Goal: Task Accomplishment & Management: Manage account settings

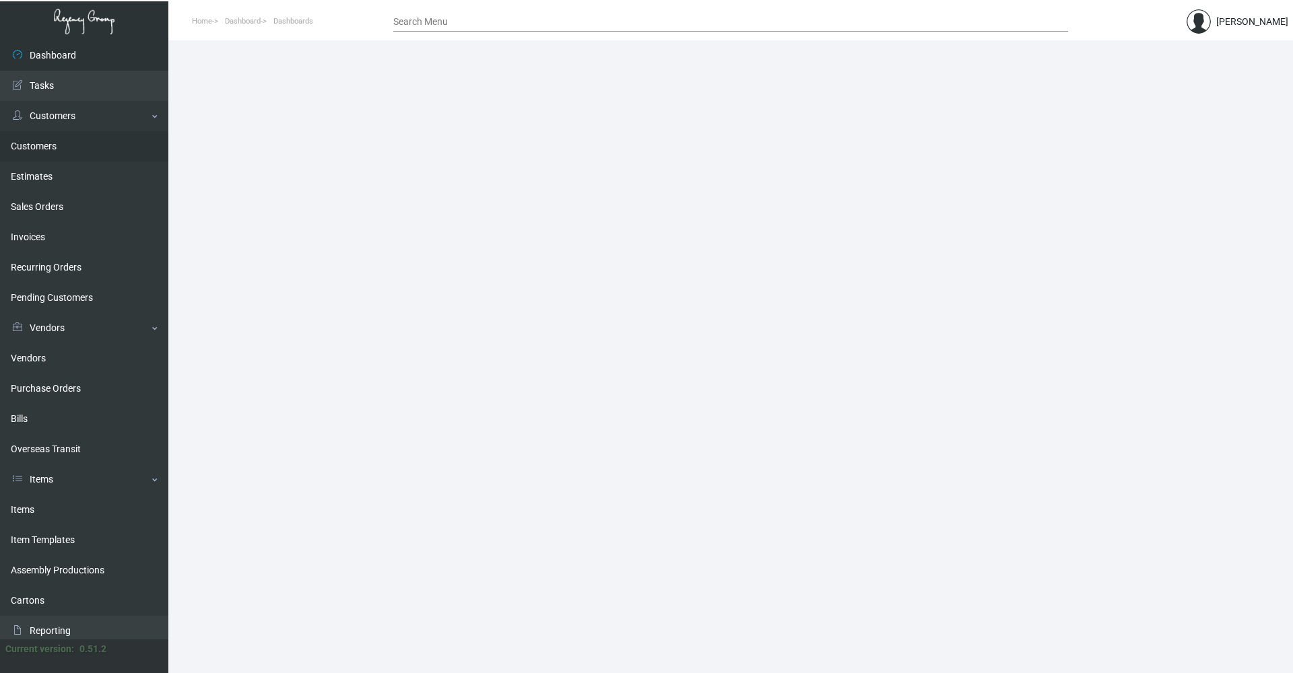
click at [40, 147] on link "Customers" at bounding box center [84, 146] width 168 height 30
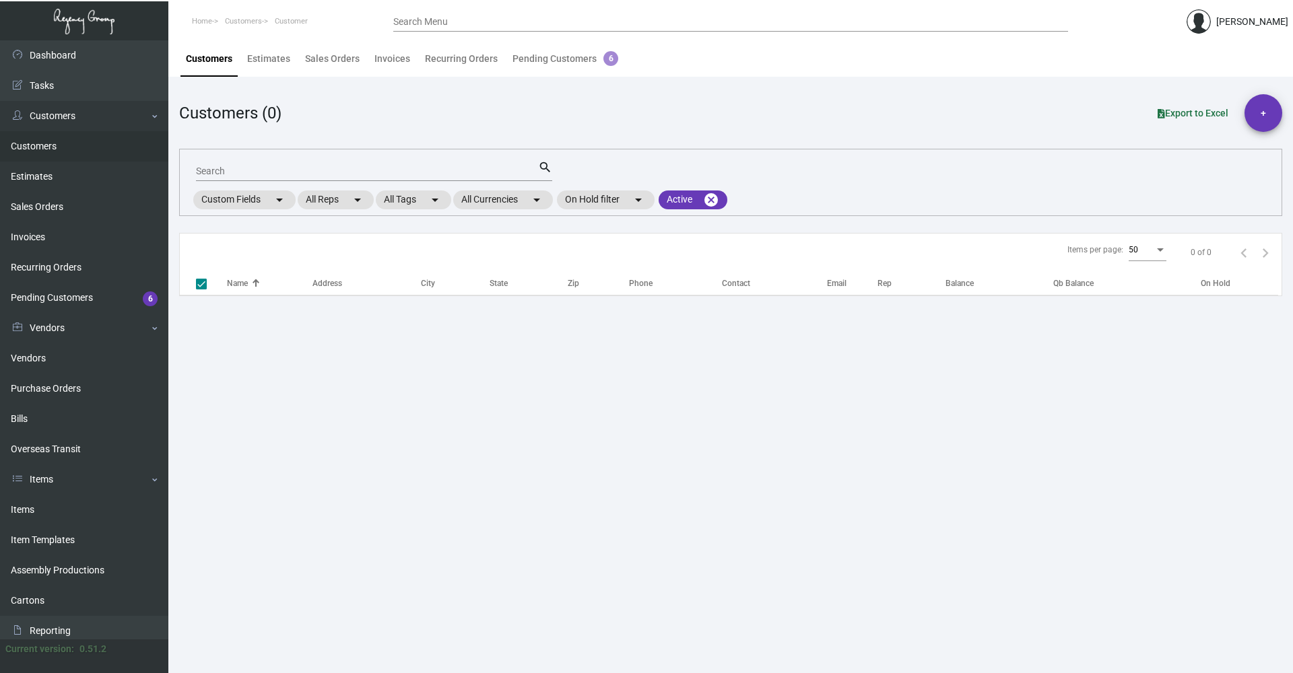
checkbox input "false"
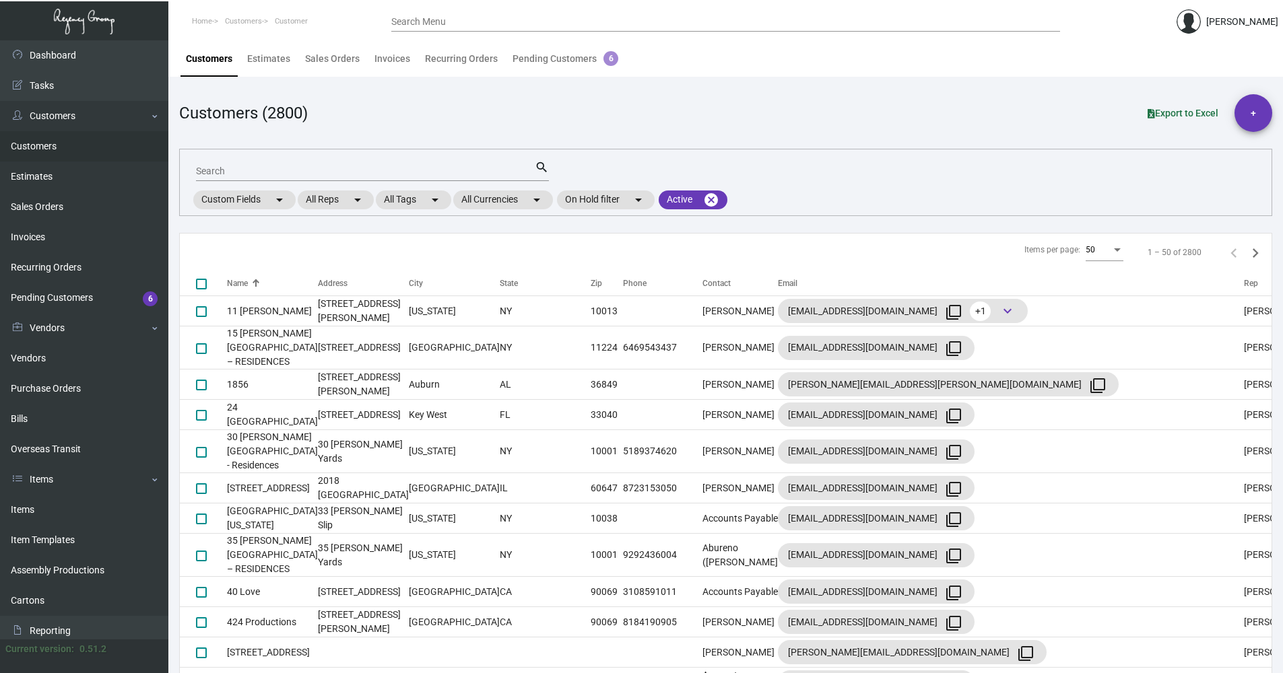
click at [269, 177] on div "Search" at bounding box center [365, 170] width 339 height 21
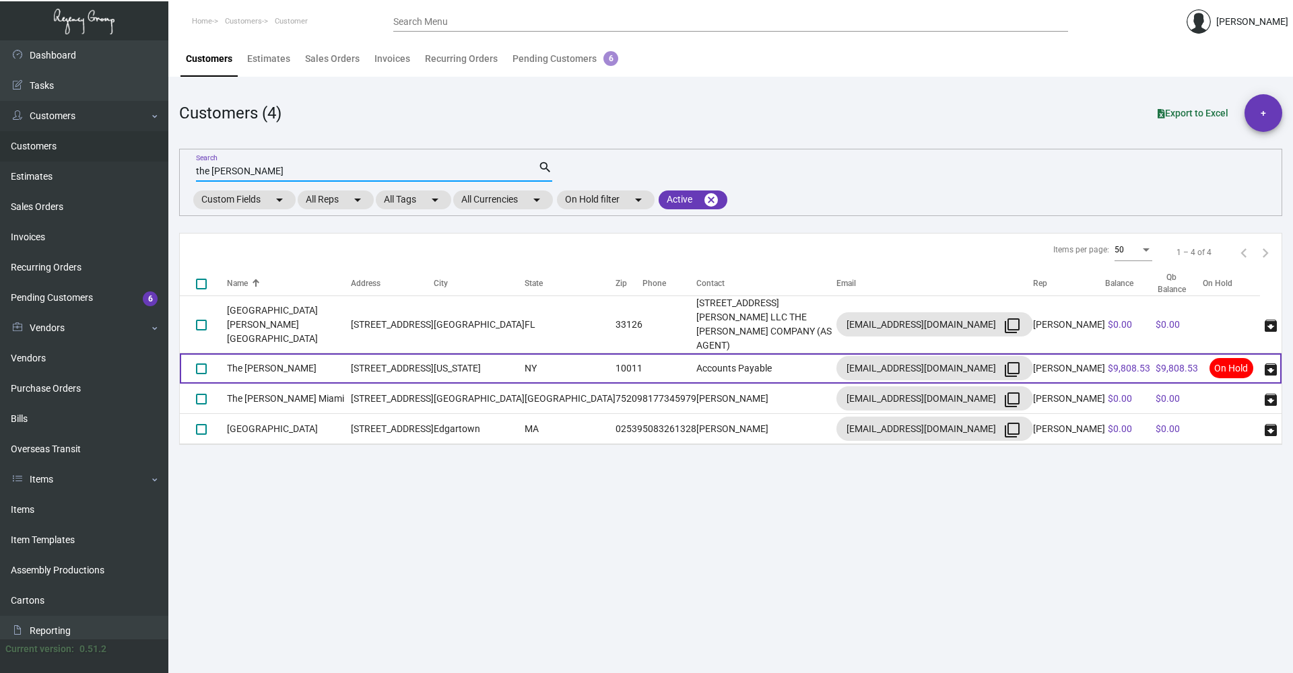
type input "the [PERSON_NAME]"
click at [490, 353] on td "[US_STATE]" at bounding box center [479, 368] width 91 height 30
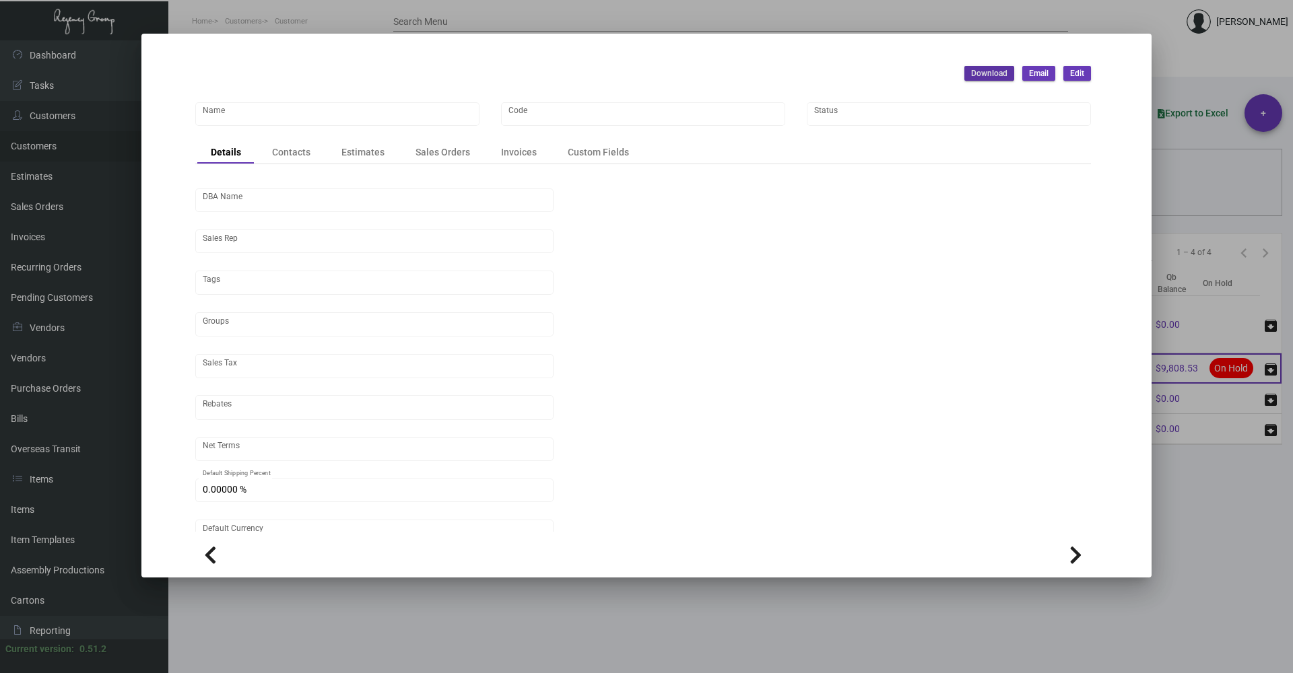
type input "The [PERSON_NAME]"
type input "[PERSON_NAME]"
type input "[GEOGRAPHIC_DATA]-[GEOGRAPHIC_DATA]"
type input "Net 30"
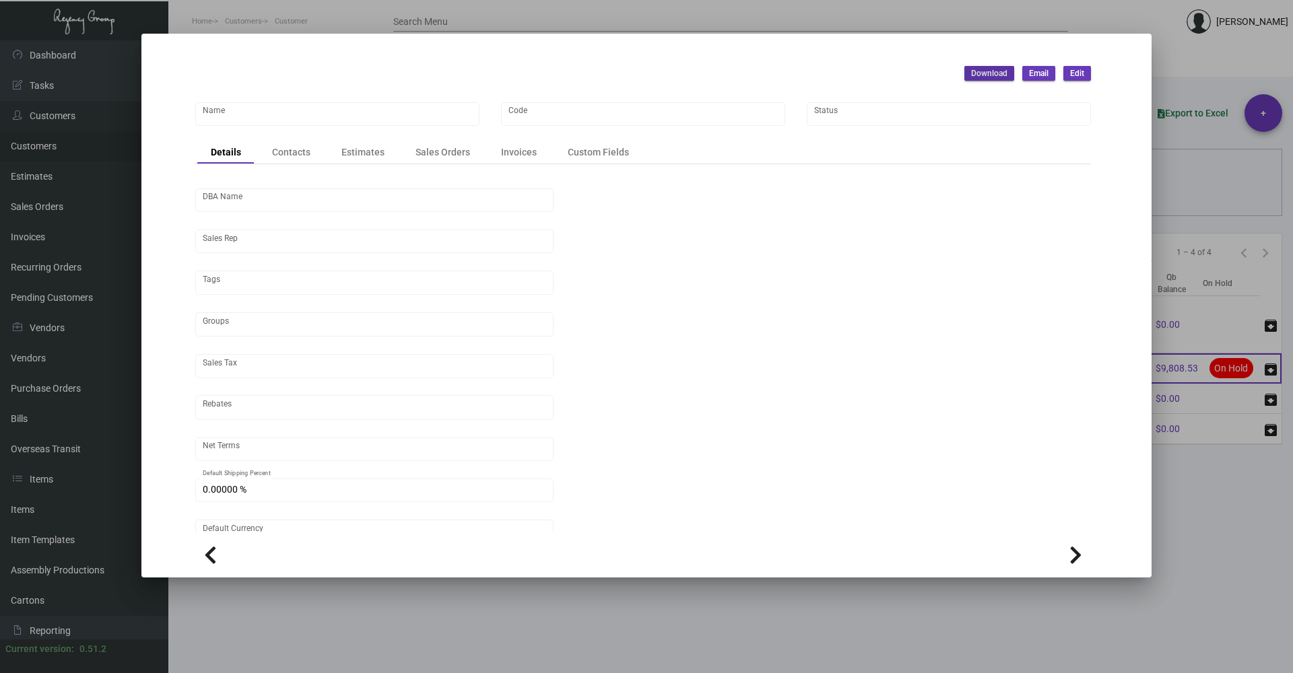
type input "United States Dollar $"
type input "$ 0.00"
checkbox input "true"
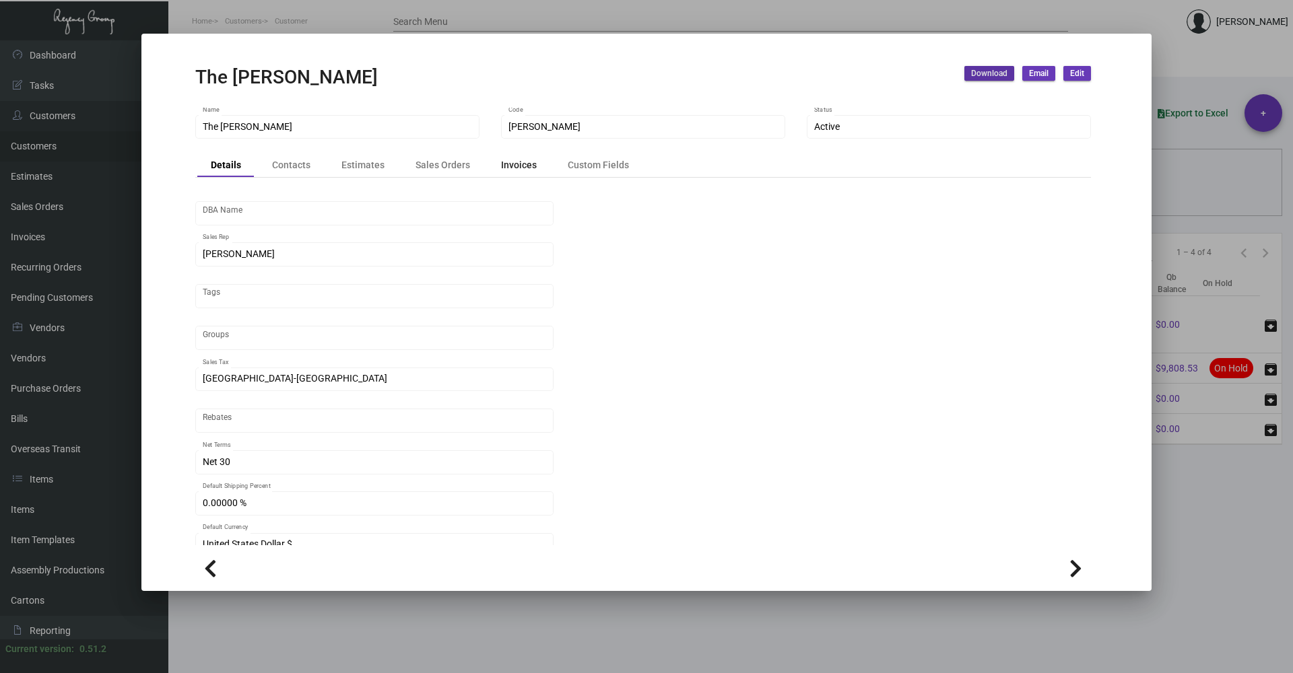
click at [509, 173] on div "Invoices" at bounding box center [518, 165] width 63 height 19
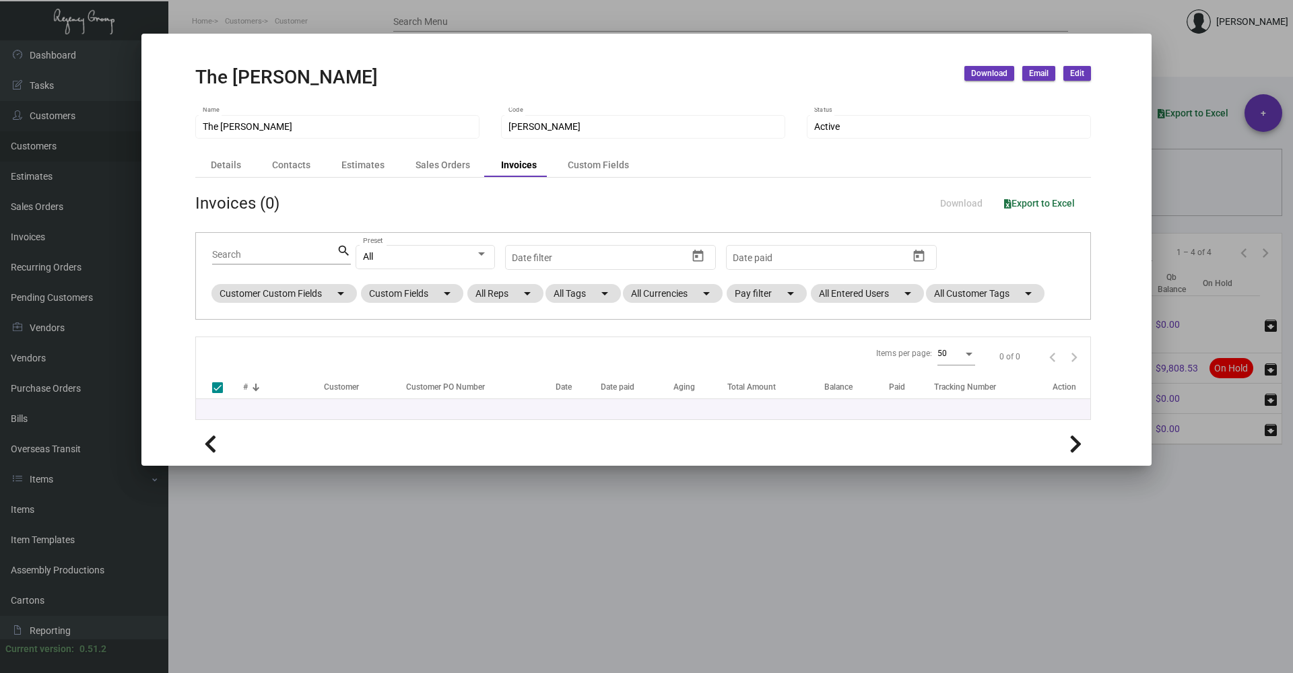
checkbox input "false"
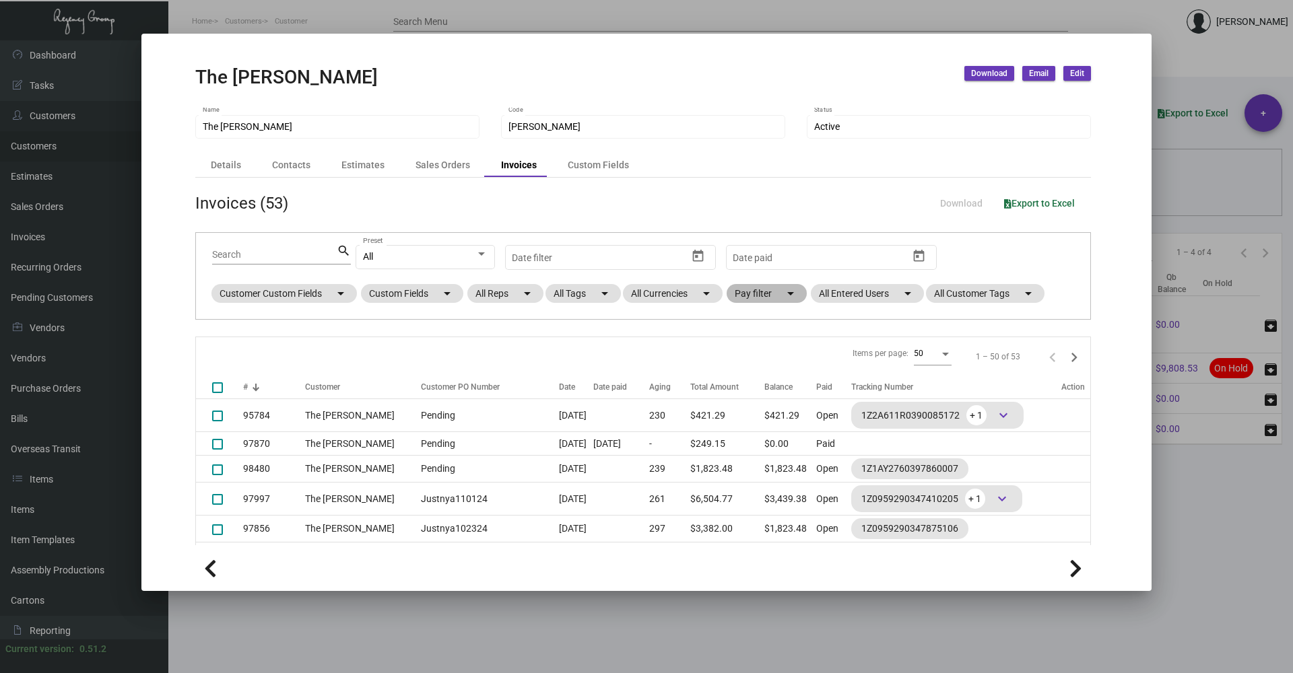
click at [751, 296] on mat-chip "Pay filter arrow_drop_down" at bounding box center [766, 293] width 80 height 19
click at [777, 374] on span "Open" at bounding box center [768, 375] width 22 height 16
click at [746, 380] on input "Open" at bounding box center [745, 380] width 1 height 1
checkbox input "true"
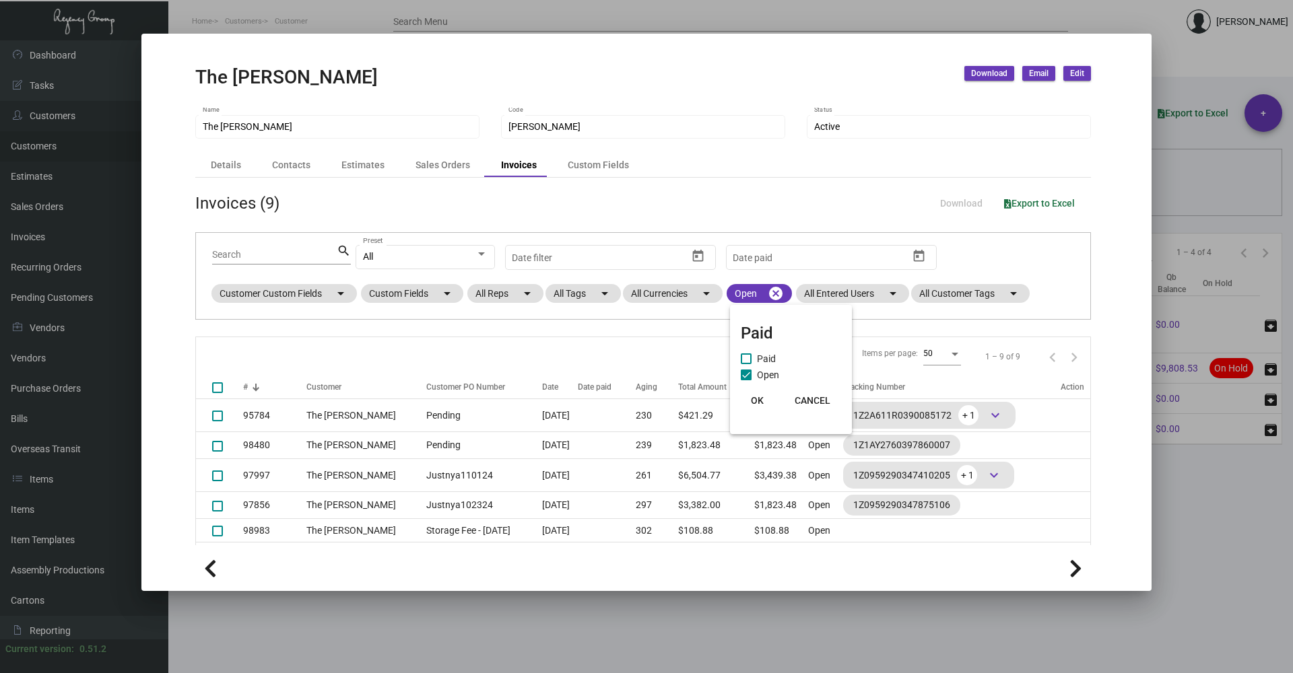
click at [994, 76] on div at bounding box center [646, 336] width 1293 height 673
click at [994, 76] on span "Download" at bounding box center [989, 73] width 36 height 11
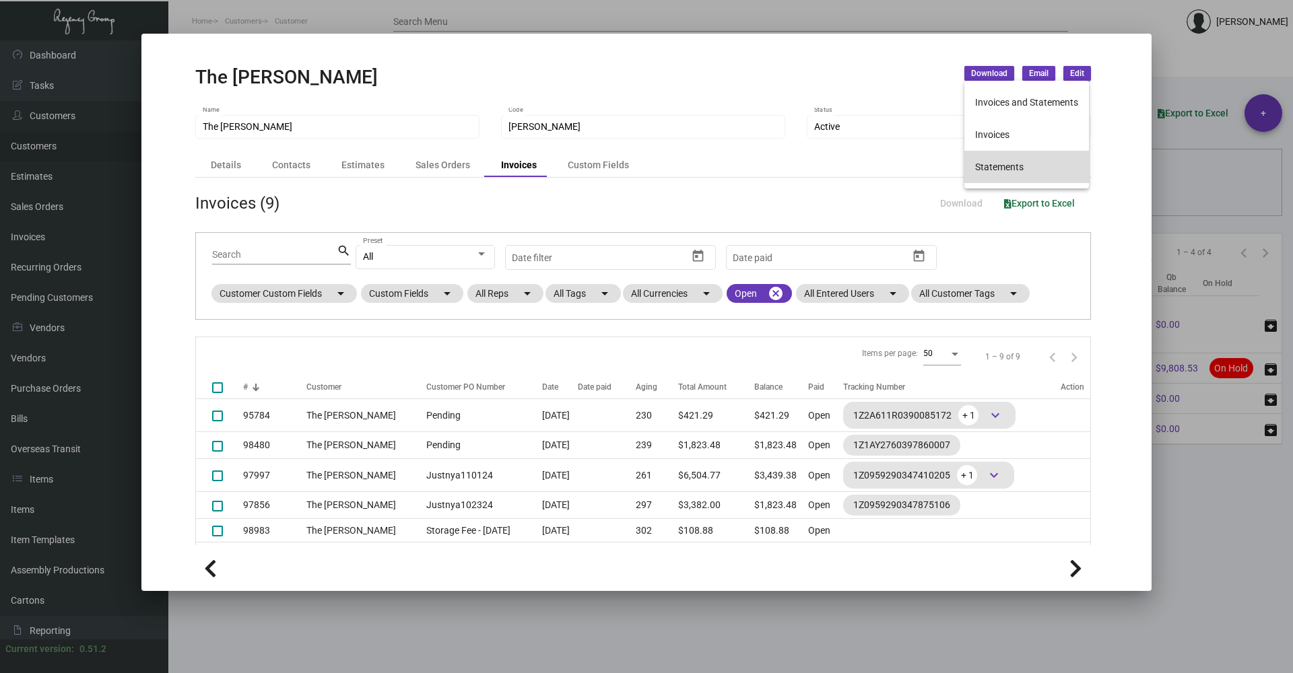
click at [992, 165] on button "Statements" at bounding box center [1026, 167] width 125 height 32
click at [1130, 267] on mat-dialog-container "The [PERSON_NAME] Download Email Edit The [PERSON_NAME] Name [PERSON_NAME] Code…" at bounding box center [646, 312] width 1010 height 557
click at [1169, 67] on div at bounding box center [646, 336] width 1293 height 673
